Goal: Information Seeking & Learning: Understand process/instructions

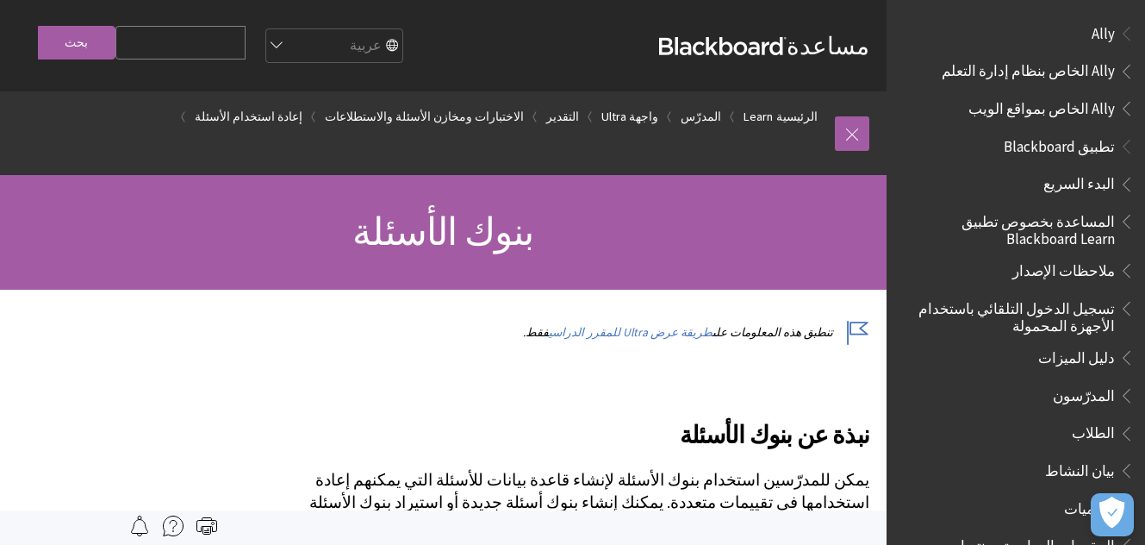
scroll to position [2357, 0]
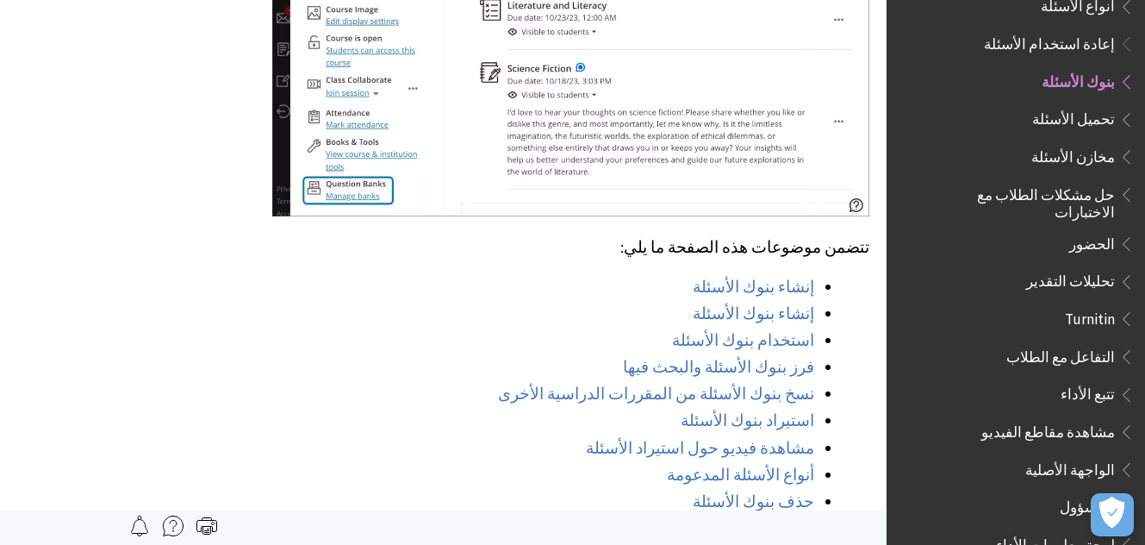
scroll to position [1120, 0]
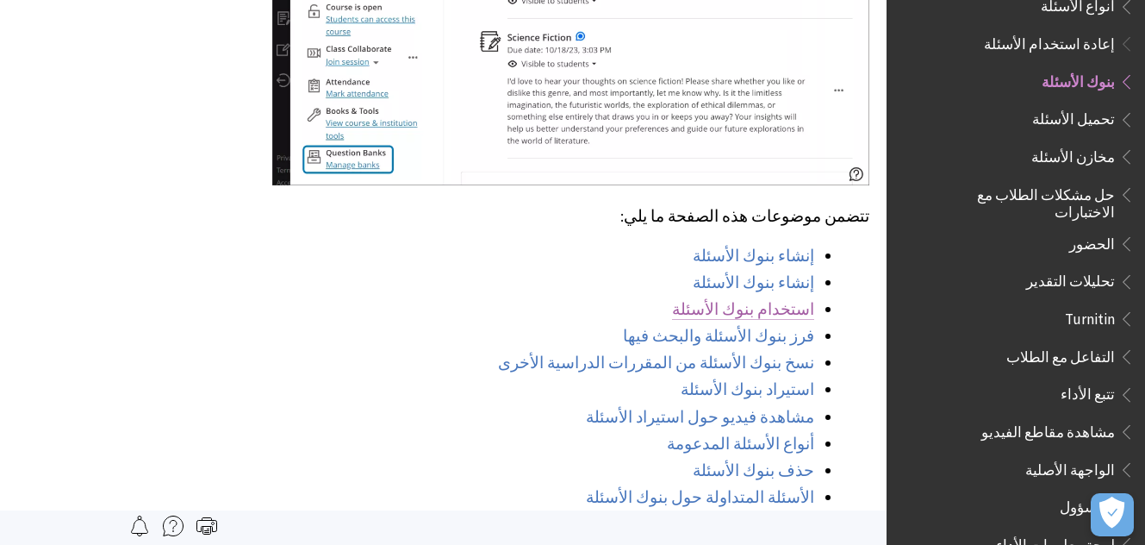
click at [757, 299] on link "استخدام بنوك الأسئلة" at bounding box center [743, 309] width 142 height 21
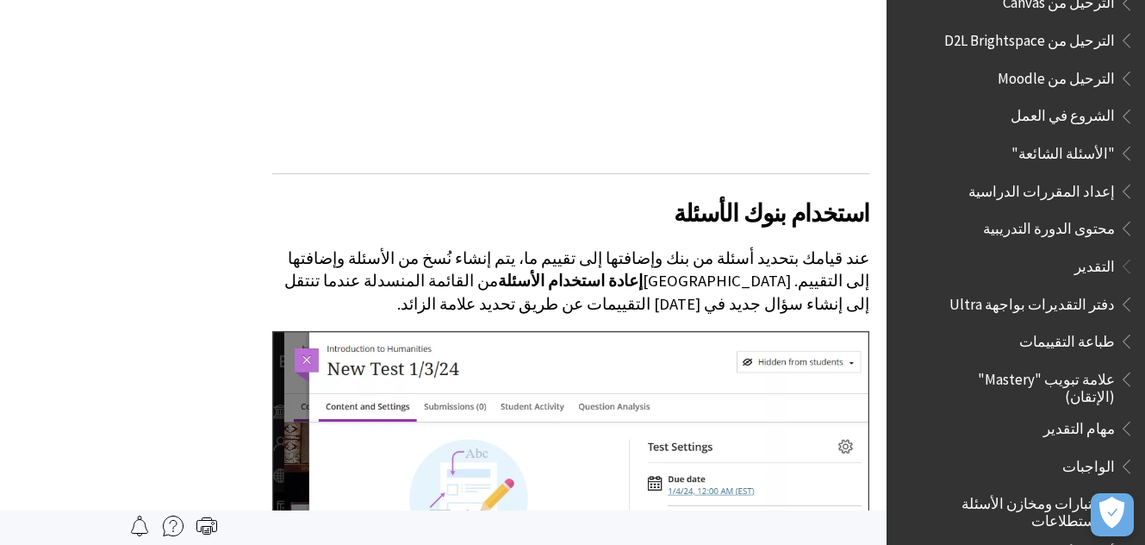
scroll to position [1896, 0]
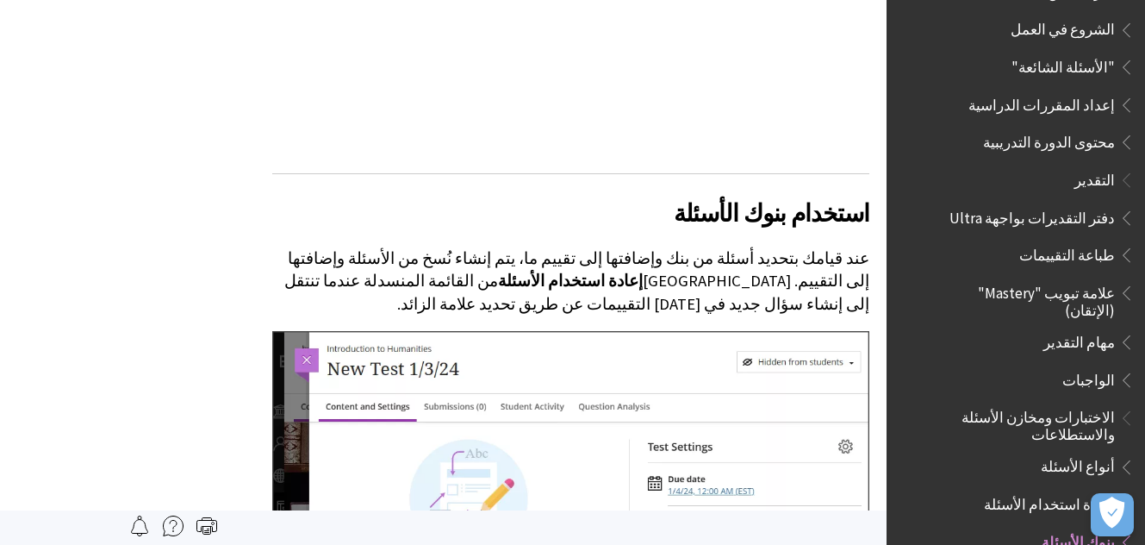
click at [1048, 403] on span "الاختبارات ومخازن الأسئلة والاستطلاعات" at bounding box center [1024, 423] width 182 height 40
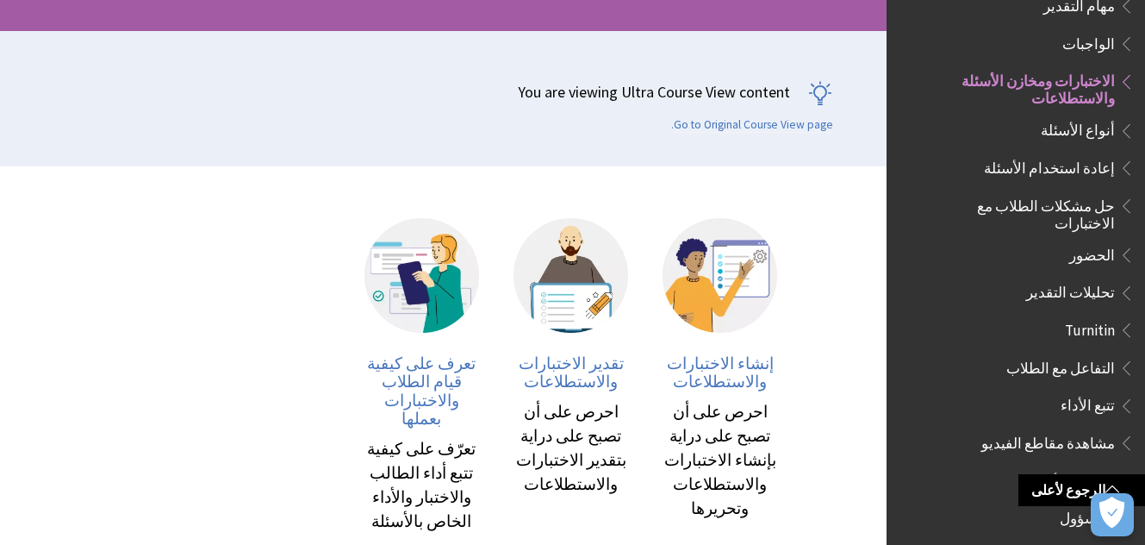
scroll to position [345, 0]
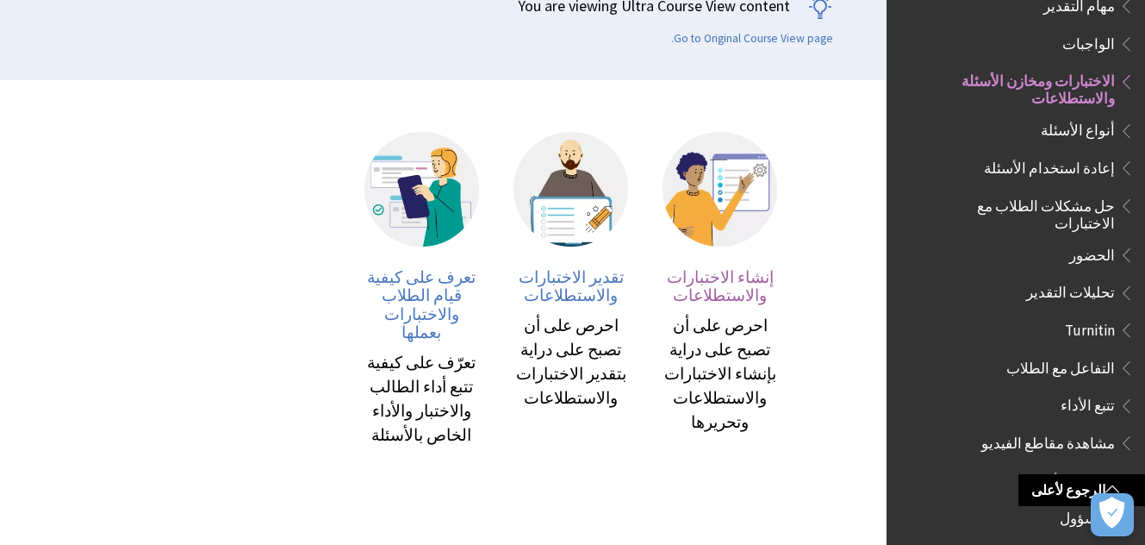
click at [711, 370] on div "احرص على أن تصبح على دراية بإنشاء الاختبارات والاستطلاعات وتحريرها" at bounding box center [720, 374] width 115 height 121
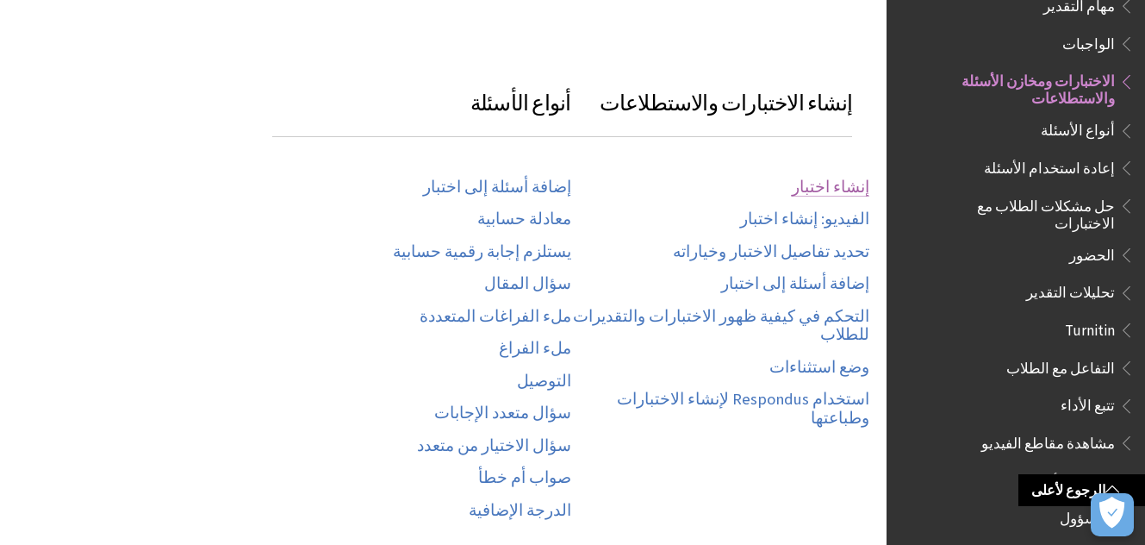
click at [834, 177] on link "إنشاء اختبار" at bounding box center [831, 187] width 78 height 20
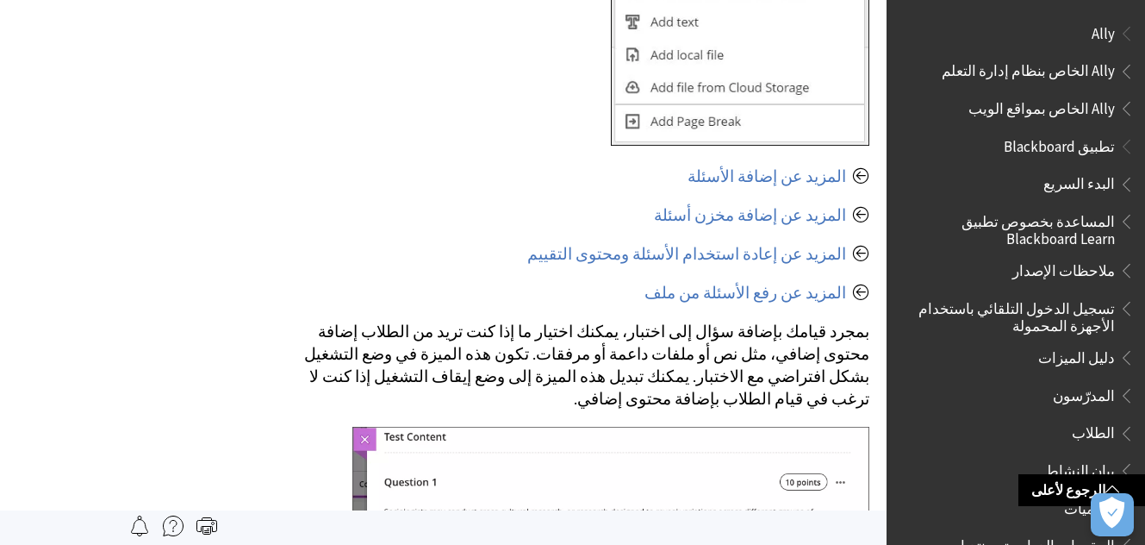
scroll to position [3877, 0]
